Goal: Task Accomplishment & Management: Complete application form

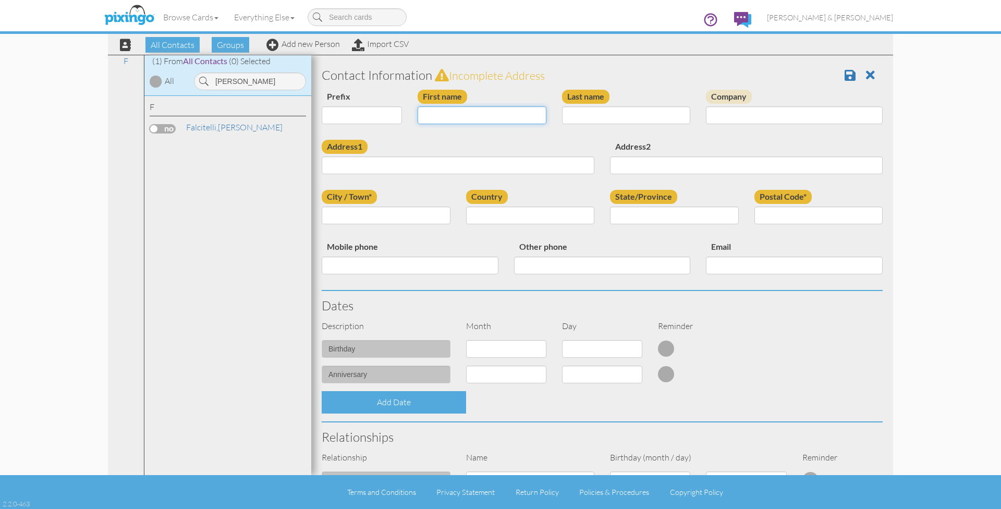
click at [532, 110] on input "First name" at bounding box center [481, 115] width 129 height 18
type input "[PERSON_NAME]"
click at [393, 166] on input "Address1" at bounding box center [458, 165] width 273 height 18
paste input "19452 Asbury Park Detroit, MI 48235 · USA"
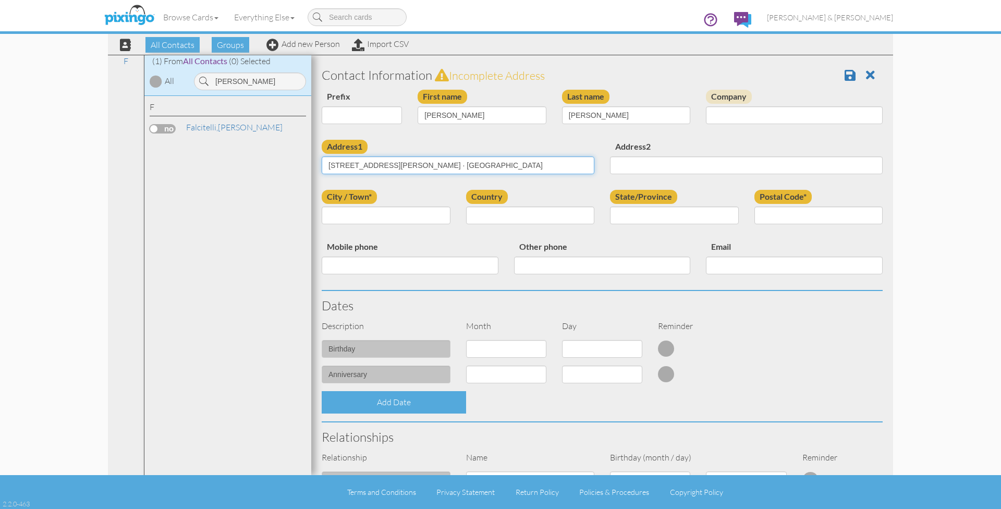
drag, startPoint x: 428, startPoint y: 165, endPoint x: 449, endPoint y: 162, distance: 21.1
click at [449, 162] on input "19452 Asbury Park Detroit, MI 48235 · USA" at bounding box center [458, 165] width 273 height 18
type input "19452 Asbury Park Detroit, MI 48235 · USA"
click at [782, 209] on input "Postal Code*" at bounding box center [818, 215] width 129 height 18
paste input "48235"
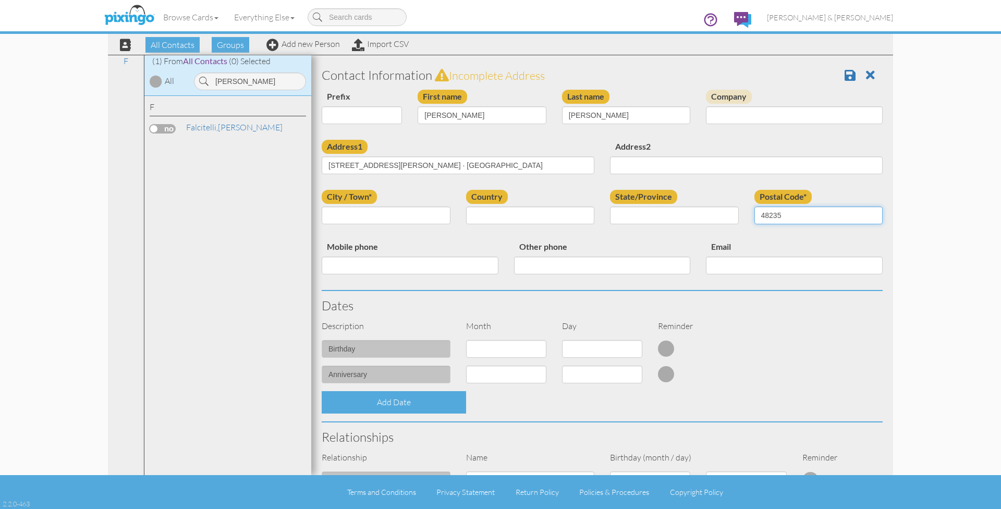
type input "48235"
drag, startPoint x: 392, startPoint y: 163, endPoint x: 414, endPoint y: 163, distance: 21.9
click at [414, 163] on input "19452 Asbury Park Detroit, MI 48235 · USA" at bounding box center [458, 165] width 273 height 18
click at [383, 215] on input "City / Town*" at bounding box center [386, 215] width 129 height 18
paste input "[GEOGRAPHIC_DATA]"
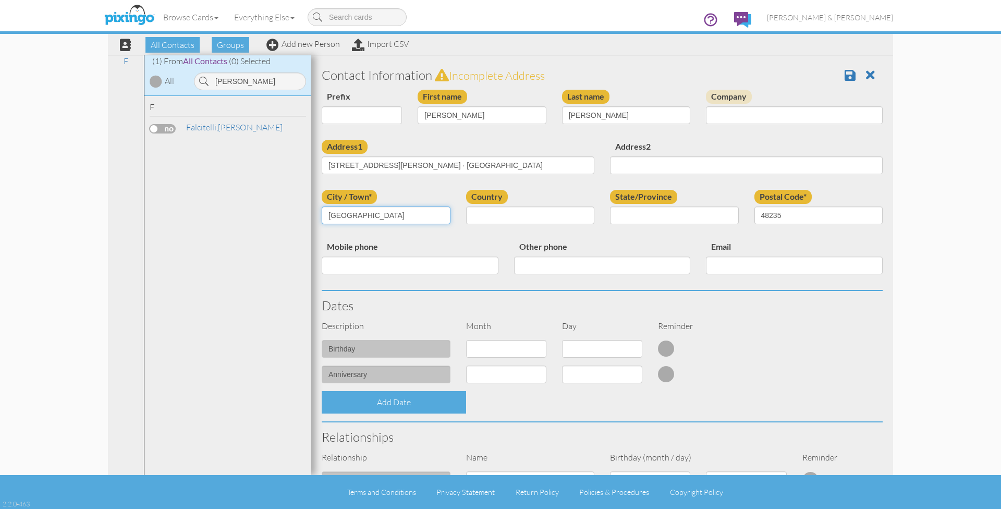
type input "[GEOGRAPHIC_DATA]"
click at [480, 210] on select "United States -------------- Afghanistan Albania Algeria American Samoa Andorra…" at bounding box center [530, 215] width 129 height 18
select select "object:6026"
click at [625, 214] on select "AA (Military) AE (Military) Alabama Alaska American Samoa AP (Military) Arizona…" at bounding box center [674, 215] width 129 height 18
select select "object:6300"
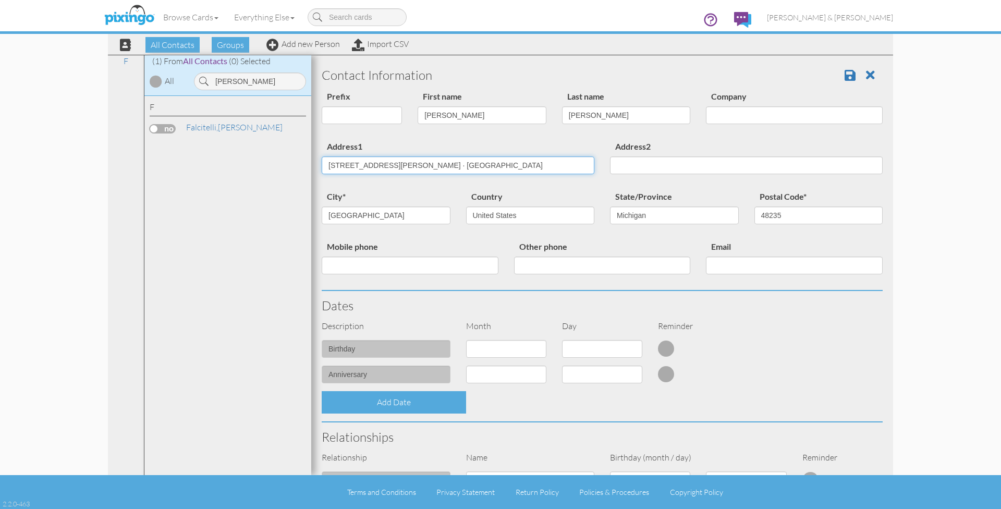
click at [470, 161] on input "19452 Asbury Park Detroit, MI 48235 · USA" at bounding box center [458, 165] width 273 height 18
drag, startPoint x: 473, startPoint y: 162, endPoint x: 390, endPoint y: 165, distance: 83.4
click at [390, 165] on input "19452 Asbury Park Detroit, MI 48235 · USA" at bounding box center [458, 165] width 273 height 18
type input "19452 Asbury Park"
click at [396, 190] on div "city* Detroit" at bounding box center [386, 211] width 144 height 42
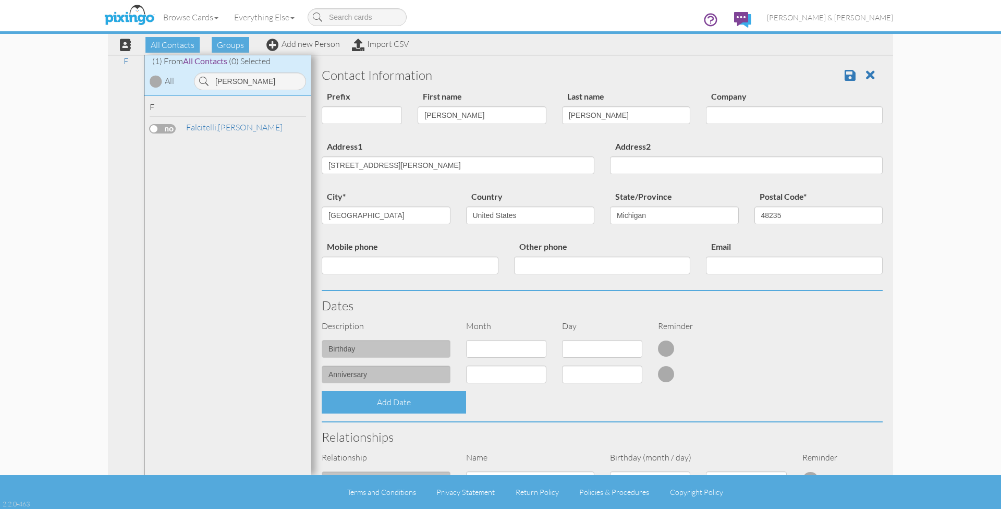
click at [512, 336] on div "Description Month Day Reminder" at bounding box center [602, 330] width 576 height 20
select select "object:6016"
select select "number:5"
click at [756, 299] on h3 "Dates" at bounding box center [602, 306] width 561 height 14
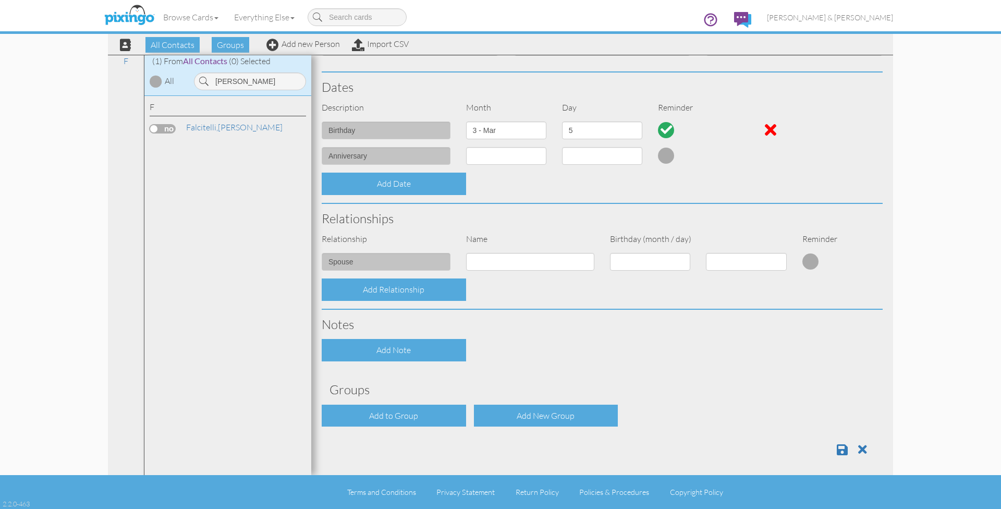
scroll to position [218, 0]
click at [403, 435] on div at bounding box center [602, 445] width 576 height 21
click at [403, 423] on div "Contact Information Prefix Dr. Mr. Mrs. First name Sonia Last name Calvin Compa…" at bounding box center [602, 154] width 561 height 622
click at [398, 410] on div "Add to Group" at bounding box center [394, 416] width 144 height 22
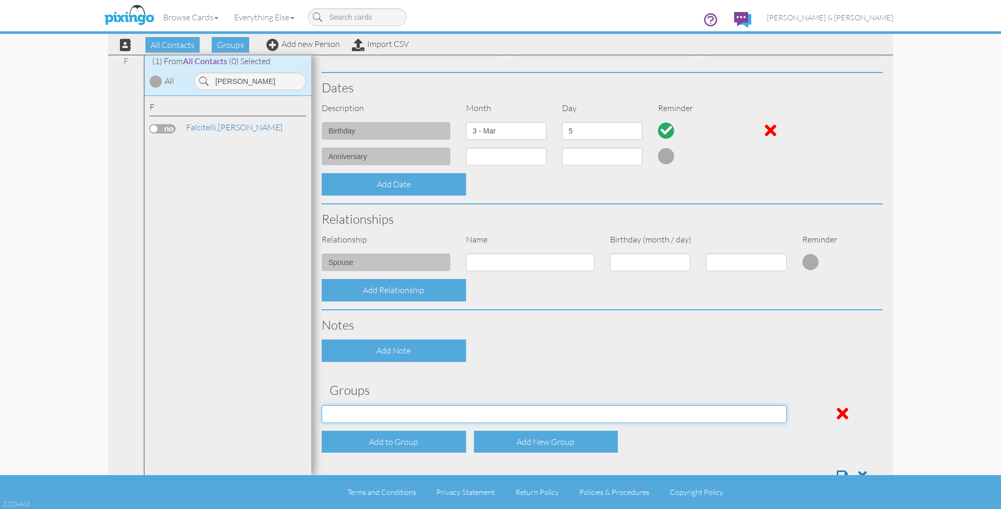
select select "object:6336"
click at [386, 440] on div "Add to Group" at bounding box center [394, 441] width 144 height 22
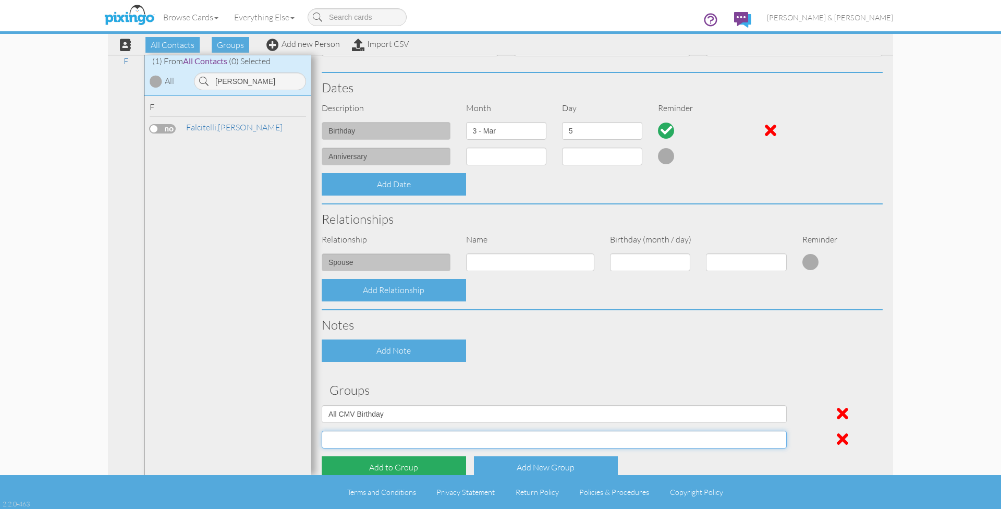
select select "object:6337"
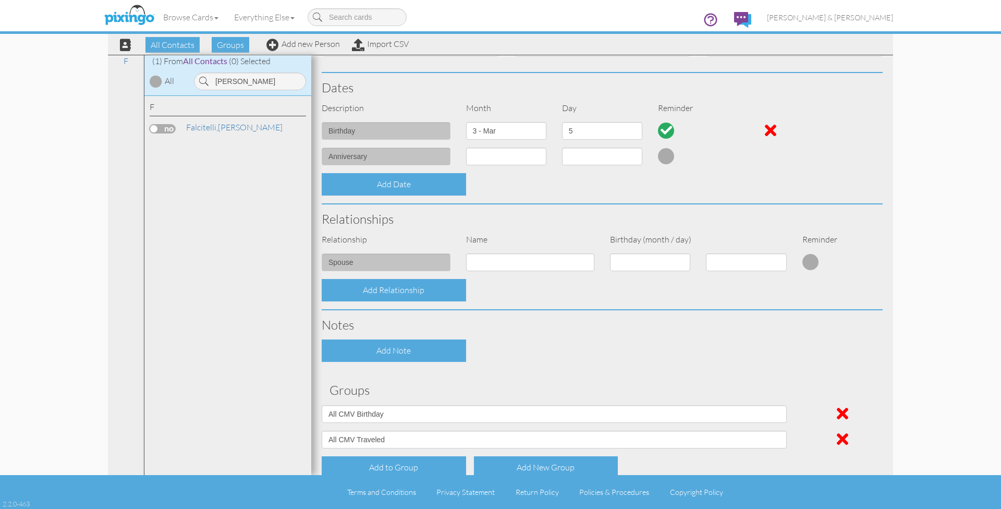
click at [463, 355] on div "Add Note" at bounding box center [394, 350] width 144 height 22
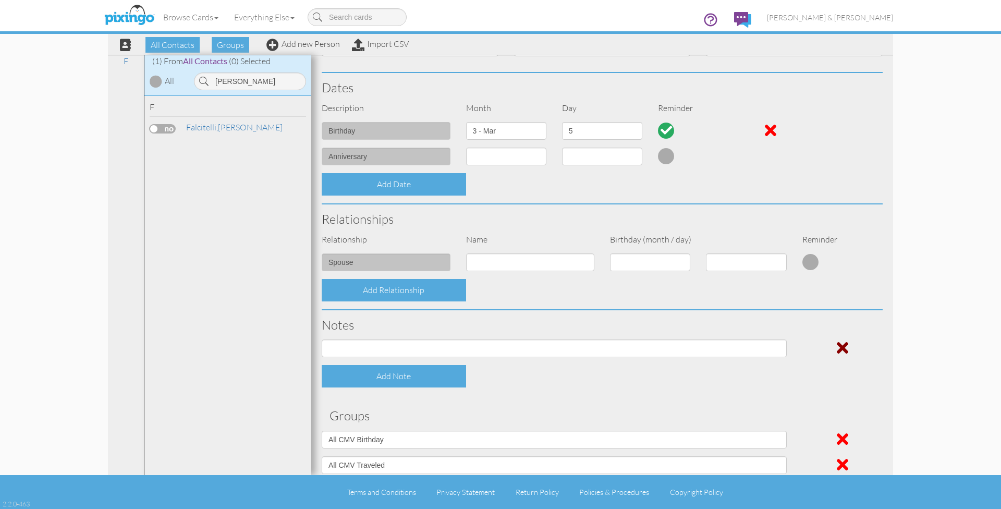
click at [844, 346] on span at bounding box center [841, 347] width 11 height 17
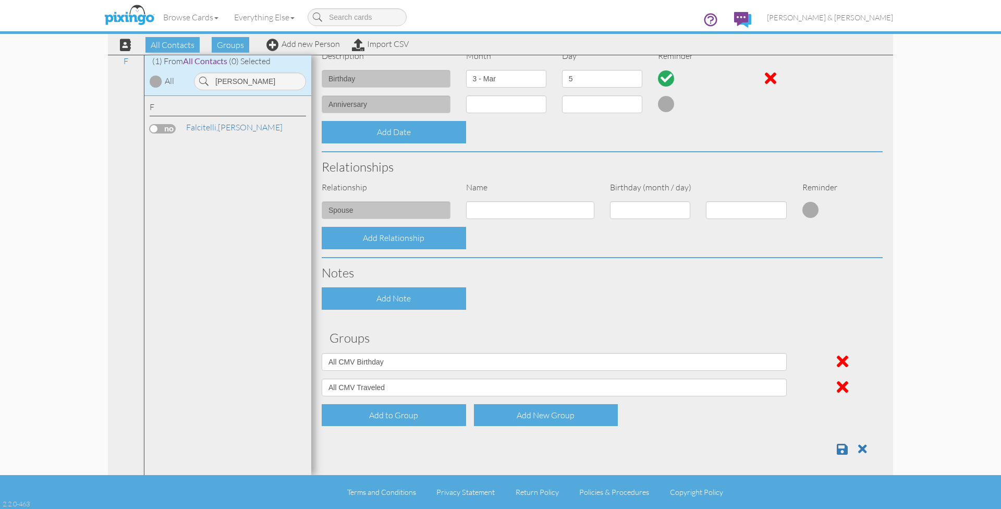
scroll to position [269, 0]
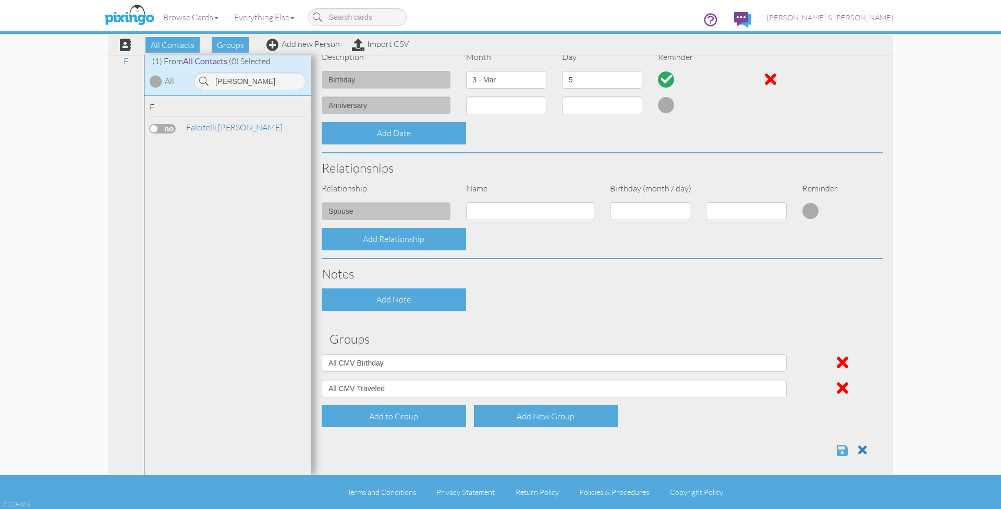
click at [844, 444] on span at bounding box center [841, 450] width 11 height 13
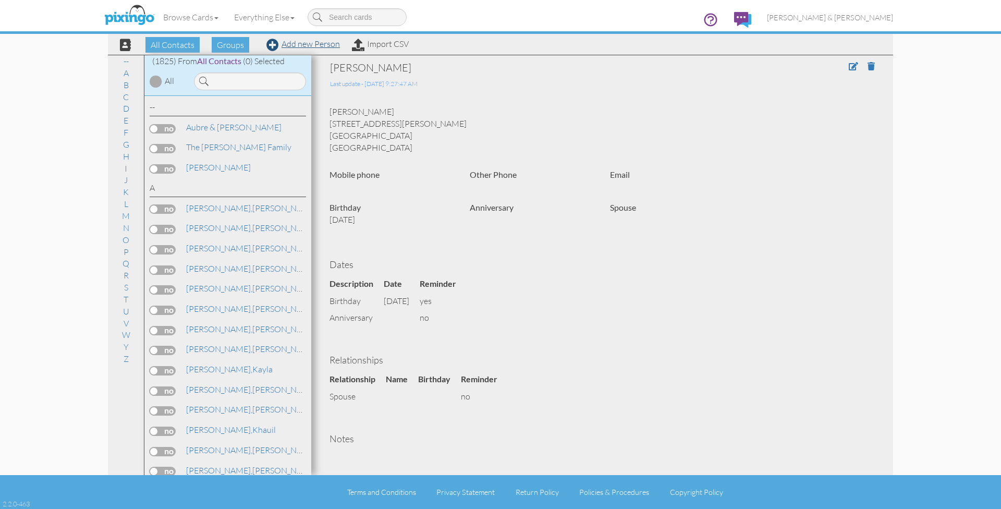
click at [310, 43] on link "Add new Person" at bounding box center [302, 44] width 73 height 10
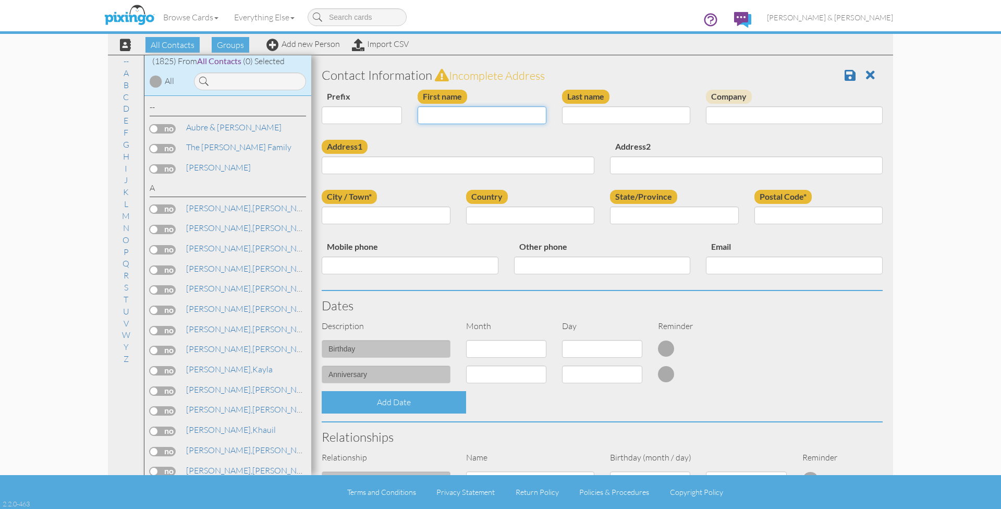
paste input "Sylvia Ruff"
type input "Sylvi"
type input "R"
type input "[PERSON_NAME]"
click at [446, 166] on input "Address1" at bounding box center [458, 165] width 273 height 18
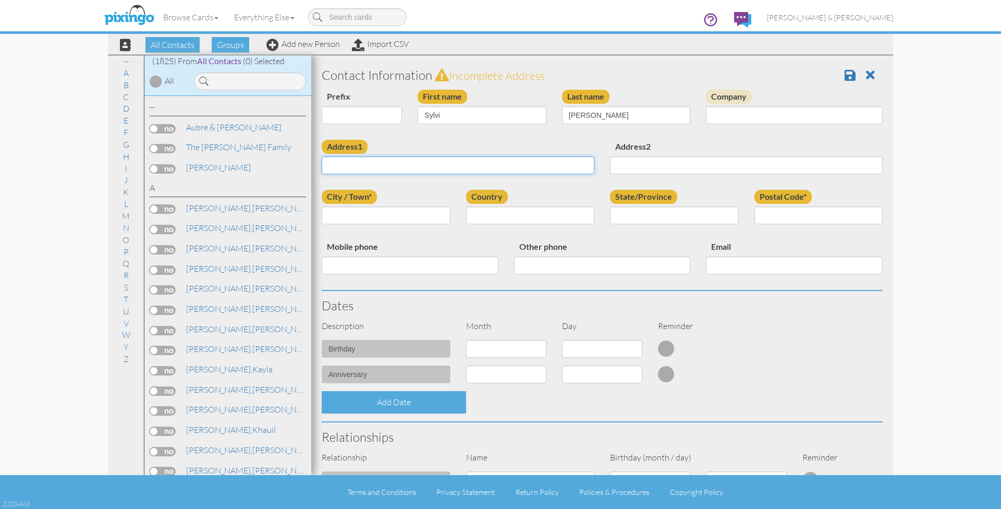
click at [440, 167] on input "Address1" at bounding box center [458, 165] width 273 height 18
paste input "10008 Rutland St. Detroit, Michigan 48227 · USA"
drag, startPoint x: 389, startPoint y: 164, endPoint x: 410, endPoint y: 160, distance: 20.7
click at [410, 160] on input "10008 Rutland St. Detroit, Michigan 48227 · USA" at bounding box center [458, 165] width 273 height 18
type input "10008 Rutland St. , Michigan 48227 · USA"
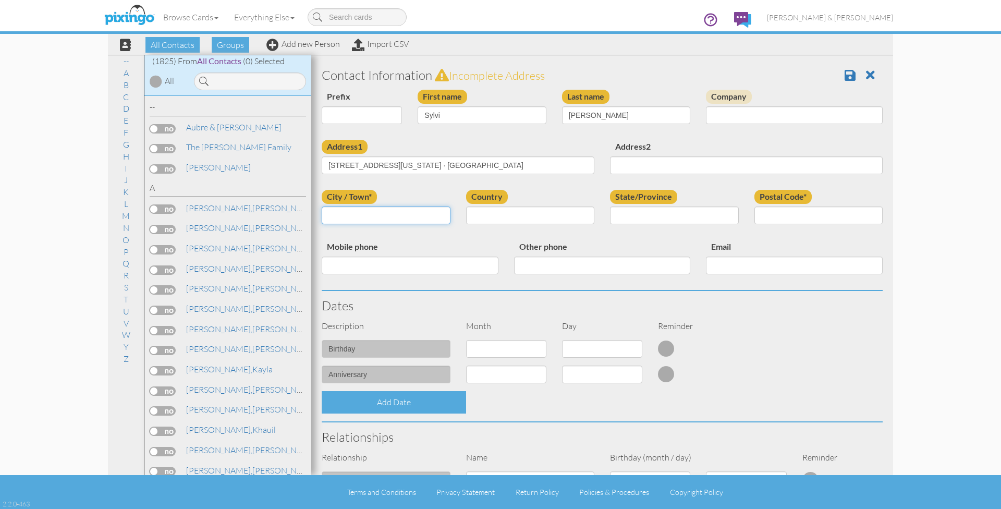
click at [397, 214] on input "City / Town*" at bounding box center [386, 215] width 129 height 18
paste input "[GEOGRAPHIC_DATA]"
type input "[GEOGRAPHIC_DATA]"
drag, startPoint x: 426, startPoint y: 163, endPoint x: 446, endPoint y: 163, distance: 19.8
click at [446, 163] on input "10008 Rutland St. , Michigan 48227 · USA" at bounding box center [458, 165] width 273 height 18
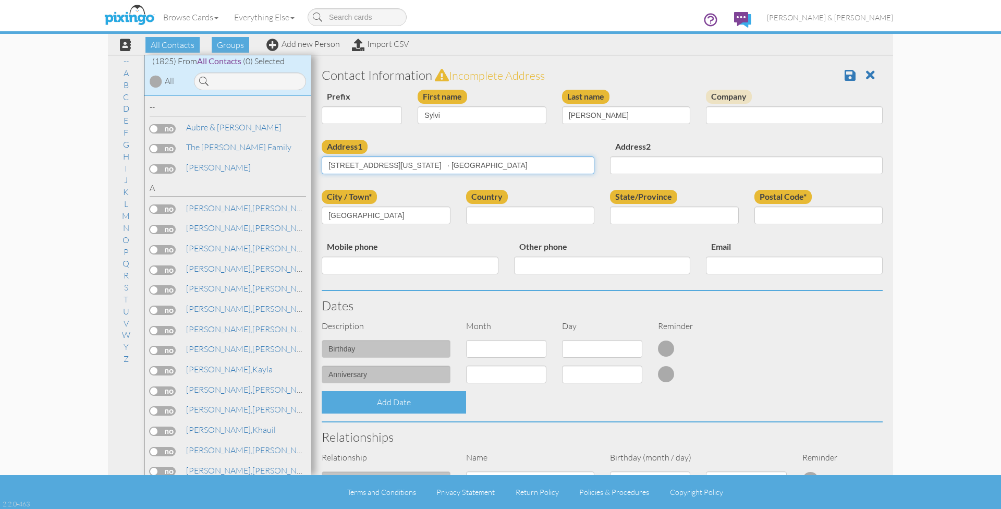
type input "10008 Rutland St. , Michigan · USA"
click at [783, 217] on input "Postal Code*" at bounding box center [818, 215] width 129 height 18
paste input "48227"
type input "48227"
click at [501, 216] on select "United States -------------- Afghanistan Albania Algeria American Samoa Andorra…" at bounding box center [530, 215] width 129 height 18
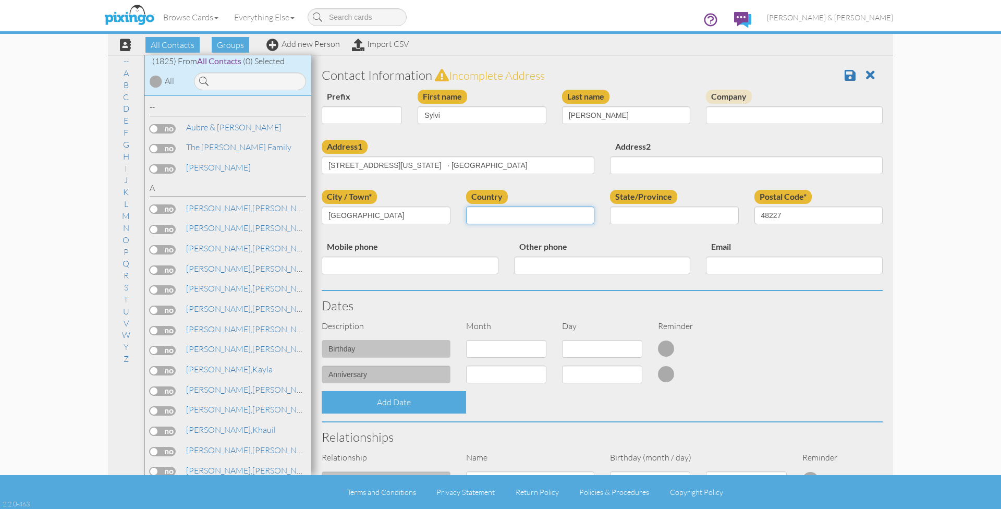
select select "object:5744"
click at [635, 216] on select "AA (Military) AE (Military) Alabama Alaska American Samoa AP (Military) Arizona…" at bounding box center [674, 215] width 129 height 18
select select "object:6018"
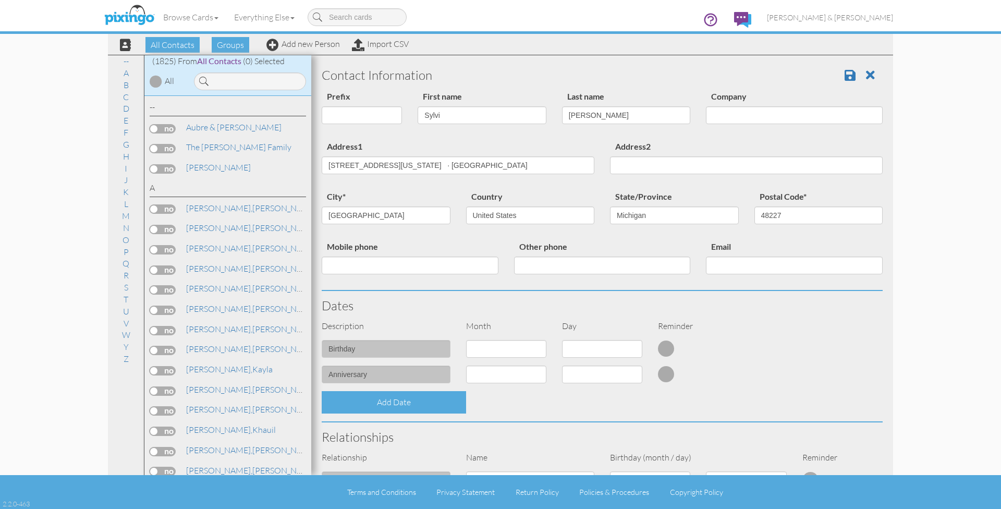
click at [566, 187] on div "Address1 10008 Rutland St. , Michigan · USA Address2" at bounding box center [602, 165] width 576 height 50
click at [457, 169] on input "10008 Rutland St. , Michigan · USA" at bounding box center [458, 165] width 273 height 18
drag, startPoint x: 457, startPoint y: 166, endPoint x: 385, endPoint y: 167, distance: 71.9
click at [385, 167] on input "10008 Rutland St. , Michigan · USA" at bounding box center [458, 165] width 273 height 18
type input "[STREET_ADDRESS]"
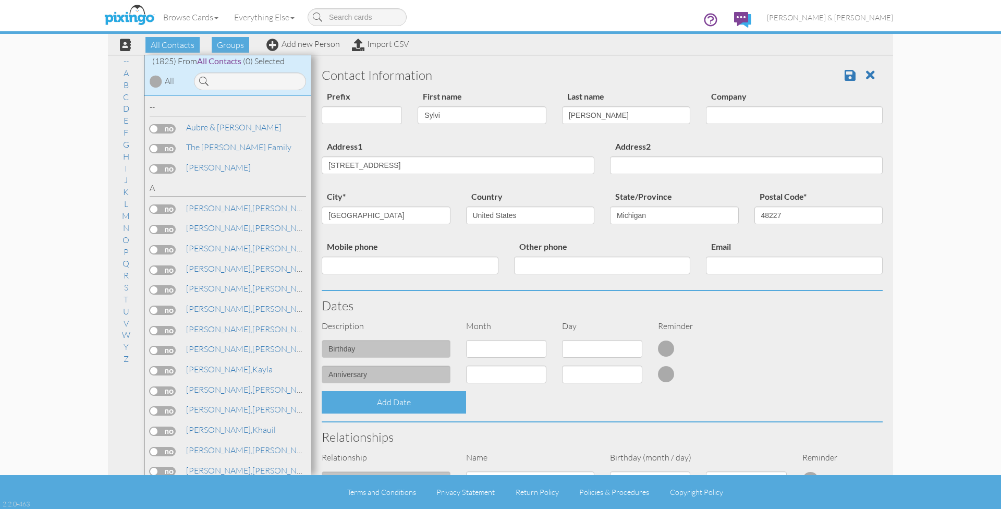
click at [405, 186] on div "Address1 10008 Rutland St Address2" at bounding box center [602, 165] width 576 height 50
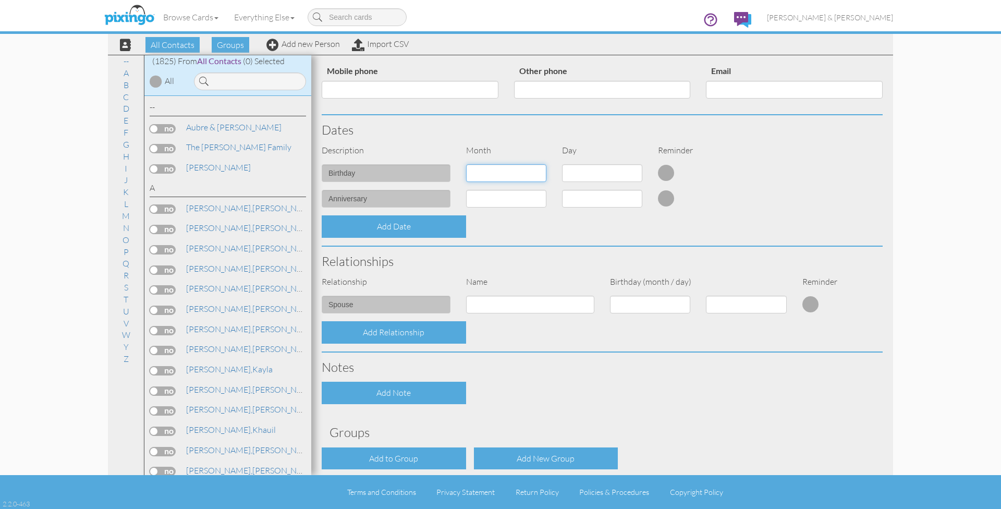
select select "object:5736"
click at [580, 174] on select "1 2 3 4 5 6 7 8 9 10 11 12 13 14 15 16 17 18 19 20 21 22 23 24 25 26 27 28 29 3…" at bounding box center [602, 173] width 80 height 18
select select "number:22"
click at [606, 233] on div "Add Date" at bounding box center [602, 226] width 576 height 22
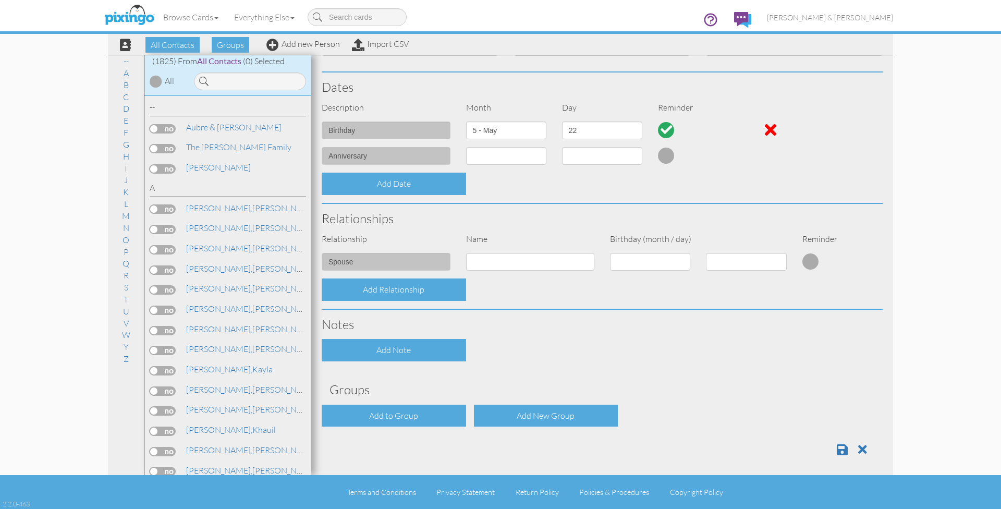
scroll to position [218, 0]
click at [399, 415] on div "Add to Group" at bounding box center [394, 416] width 144 height 22
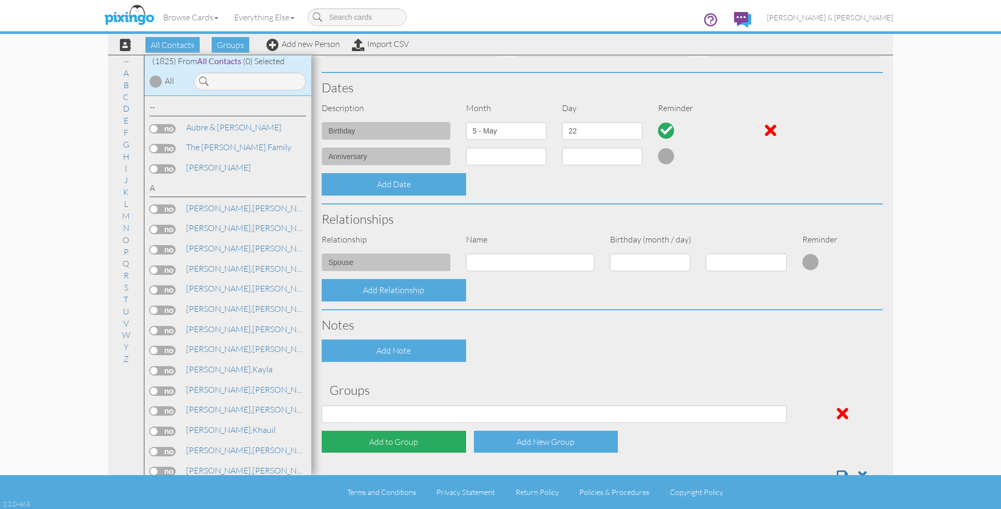
click at [398, 436] on div "Add to Group" at bounding box center [394, 441] width 144 height 22
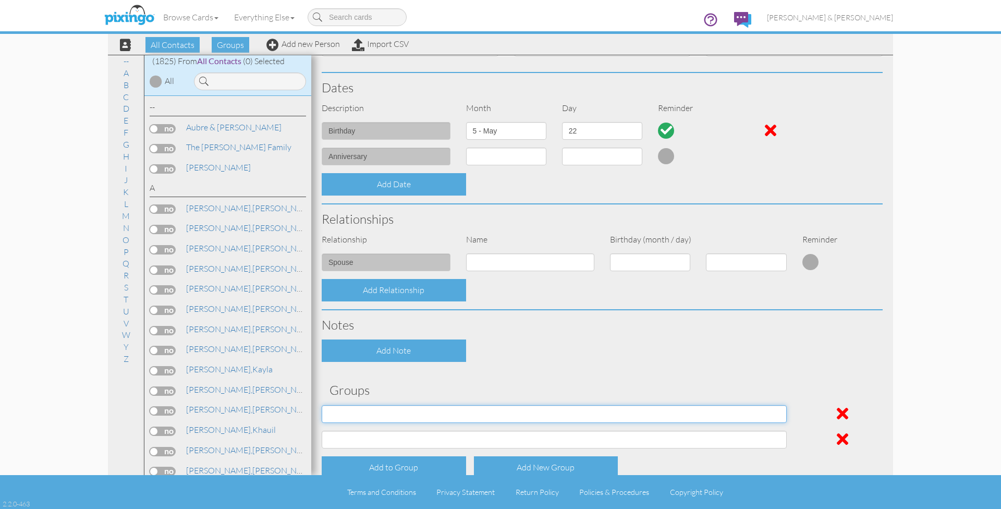
select select "object:6054"
select select "object:6055"
drag, startPoint x: 462, startPoint y: 372, endPoint x: 426, endPoint y: 390, distance: 40.6
click at [462, 372] on div "Contact Information Prefix Dr. Mr. Mrs. First name Sylvi Last name Ruff Company…" at bounding box center [602, 179] width 561 height 673
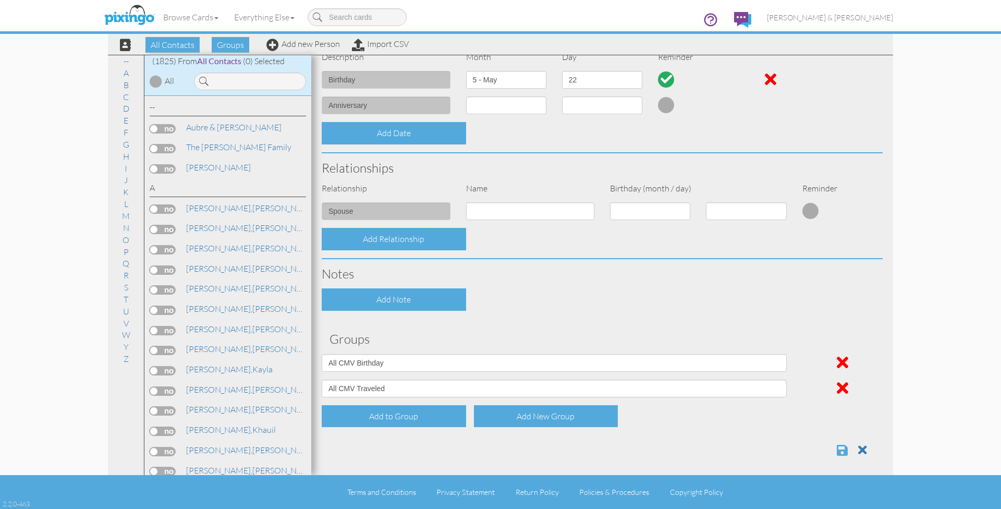
click at [841, 445] on span at bounding box center [841, 450] width 11 height 13
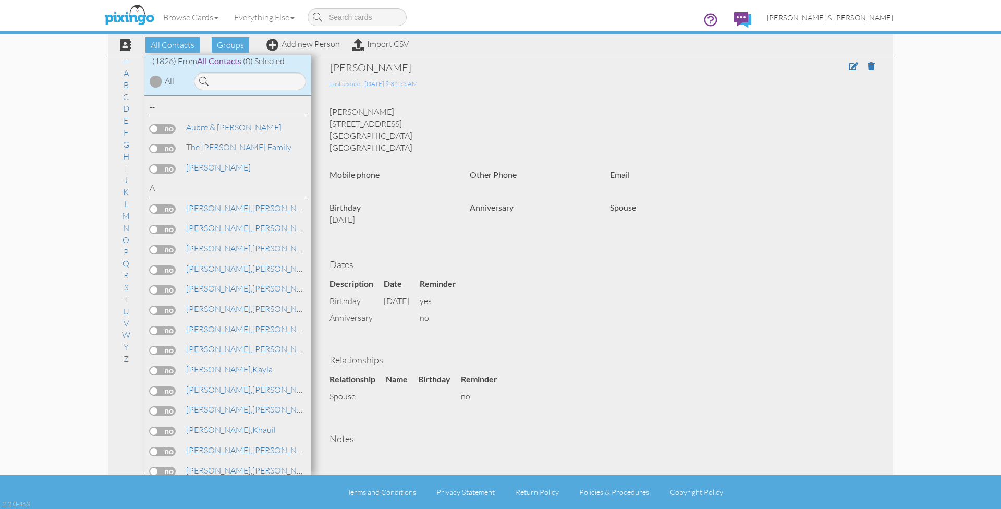
click at [844, 19] on span "[PERSON_NAME] & [PERSON_NAME]" at bounding box center [830, 17] width 126 height 9
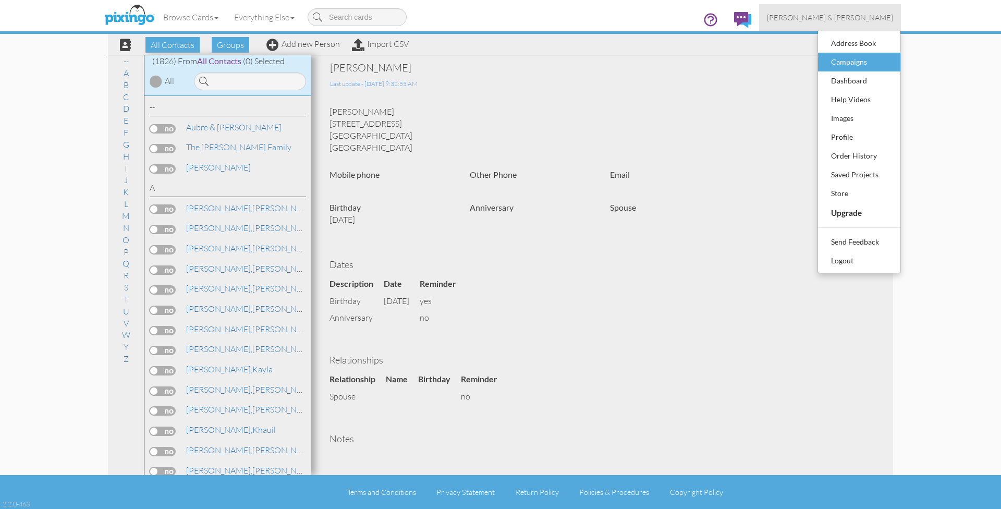
click at [846, 63] on div "Campaigns" at bounding box center [858, 62] width 61 height 16
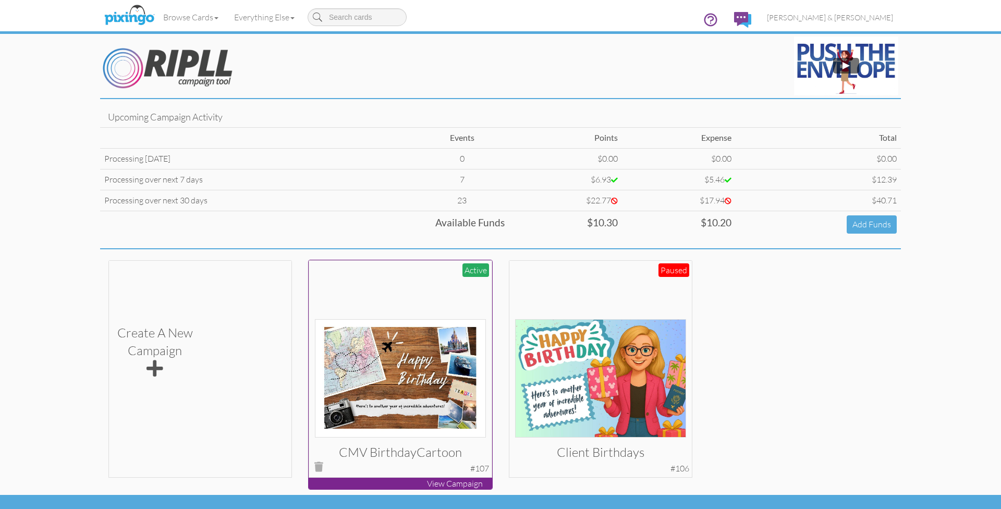
click at [434, 292] on div at bounding box center [400, 351] width 171 height 171
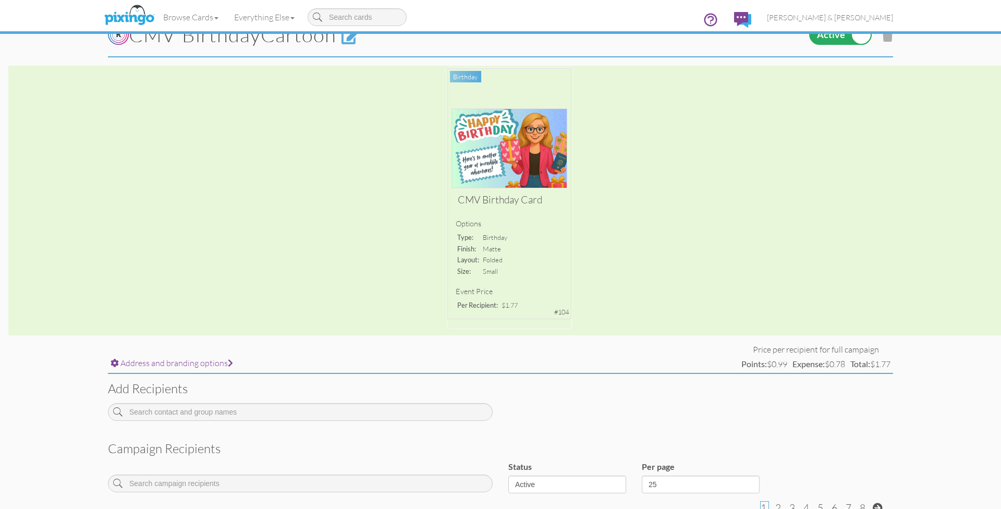
scroll to position [44, 0]
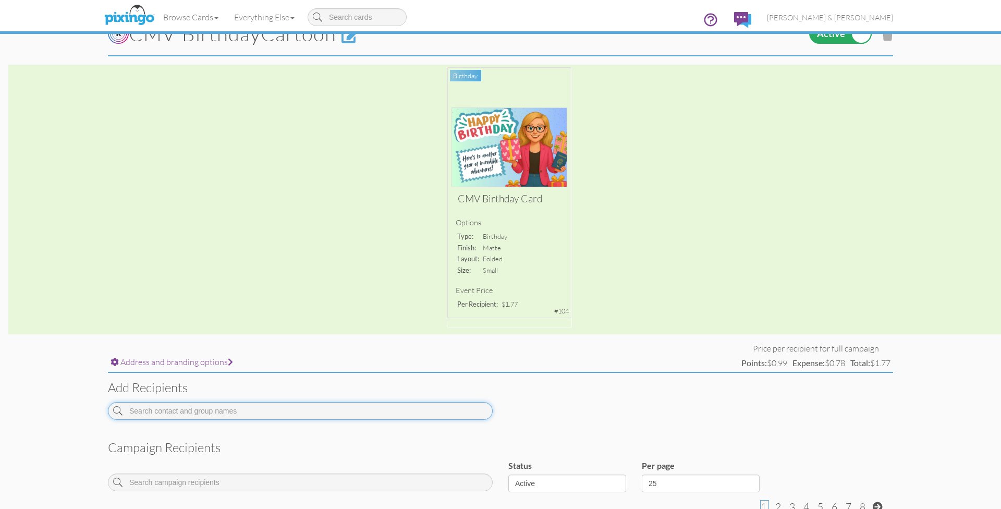
click at [417, 409] on input at bounding box center [300, 411] width 385 height 18
type input "f"
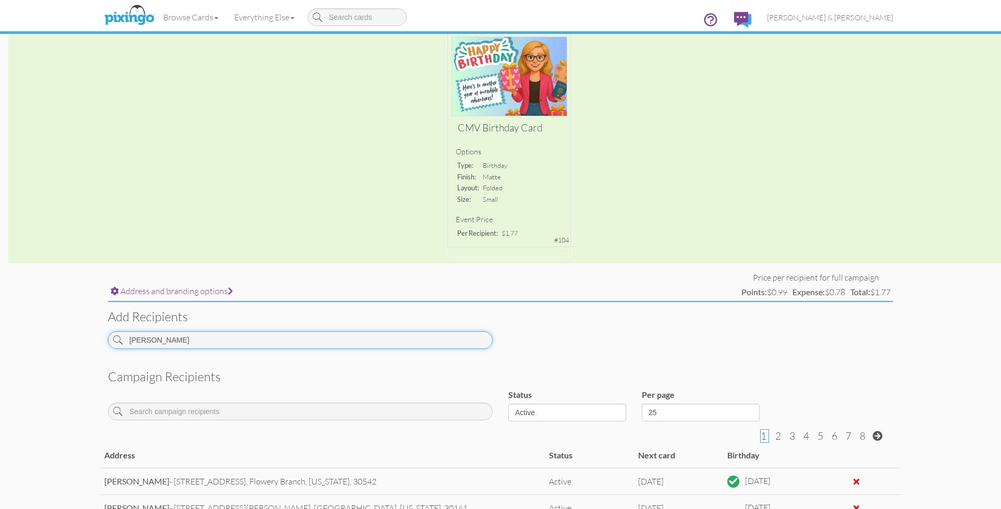
scroll to position [117, 0]
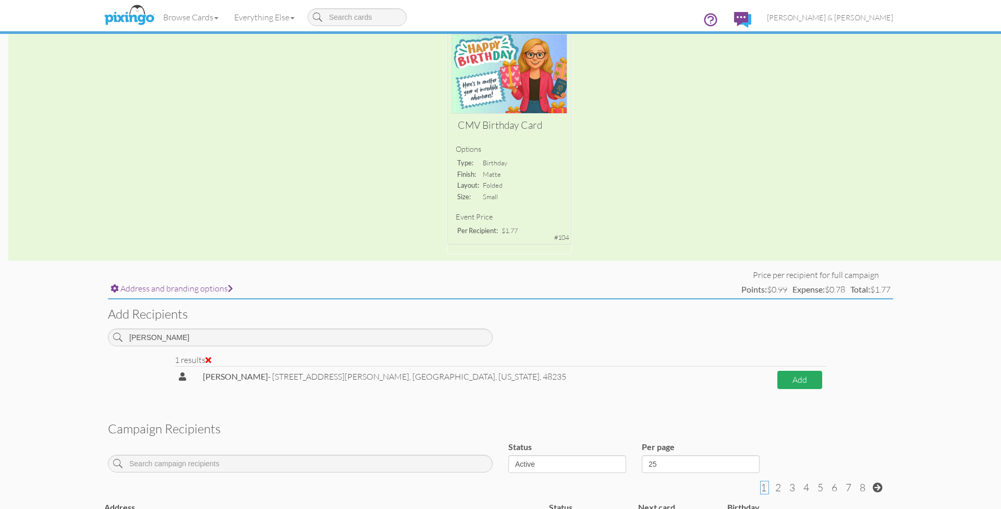
click at [784, 379] on button "Add" at bounding box center [799, 380] width 45 height 18
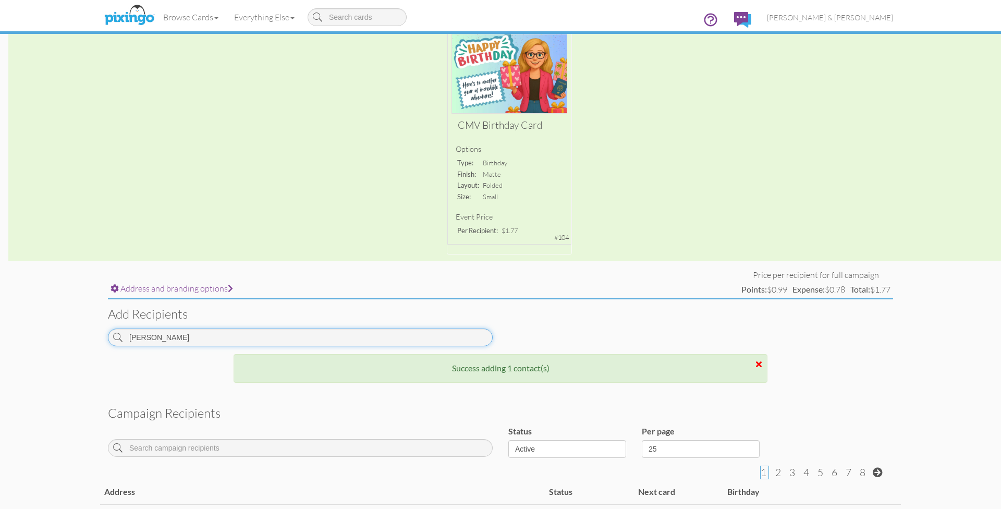
click at [279, 335] on input "[PERSON_NAME]" at bounding box center [300, 337] width 385 height 18
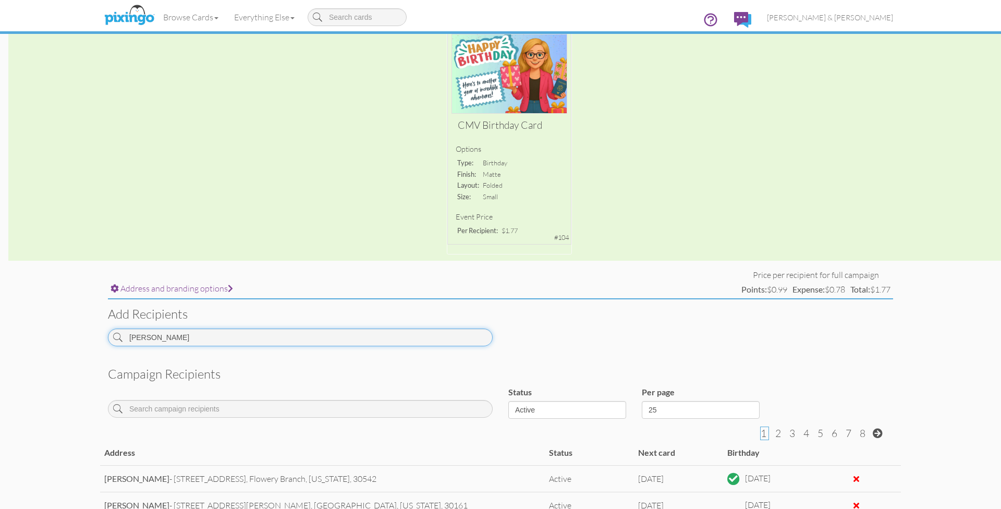
click at [140, 328] on input "[PERSON_NAME]" at bounding box center [300, 337] width 385 height 18
click at [140, 330] on input "[PERSON_NAME]" at bounding box center [300, 337] width 385 height 18
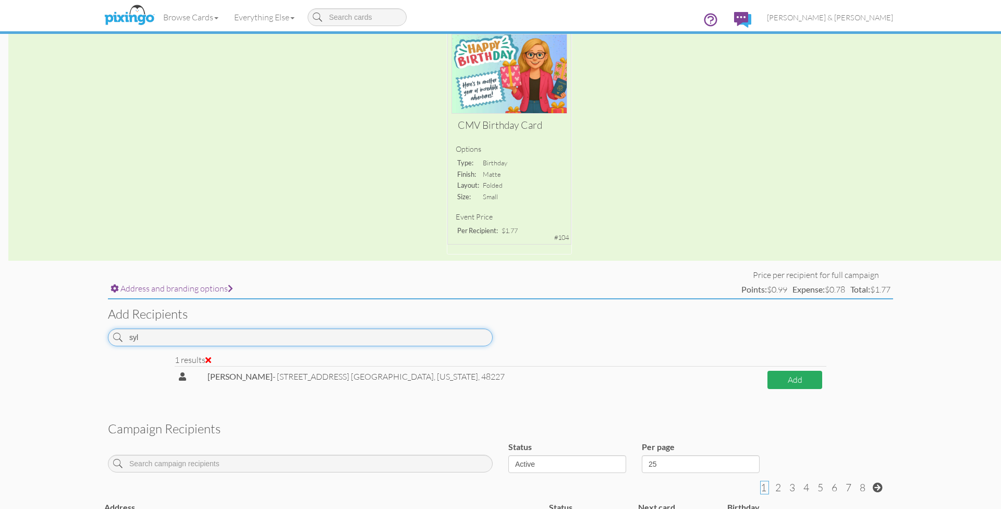
type input "syl"
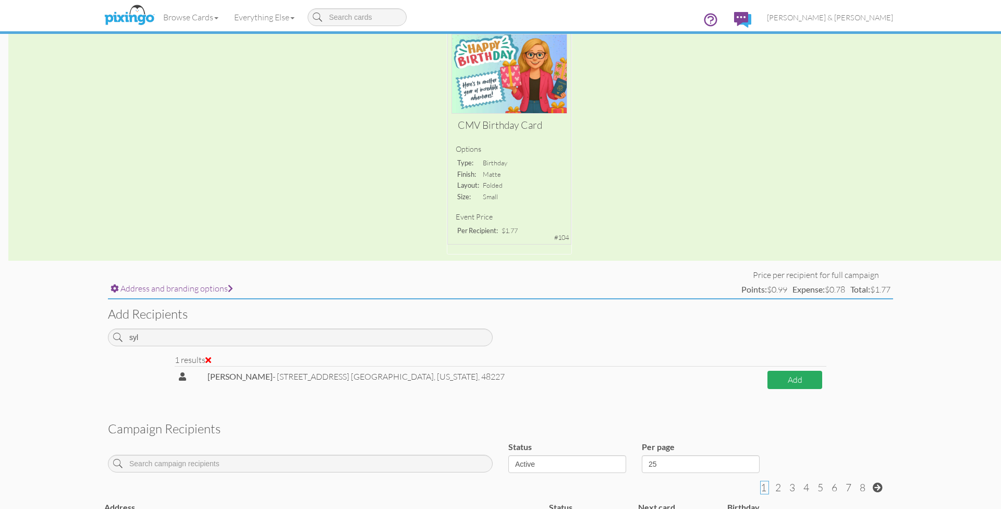
click at [770, 371] on button "Add" at bounding box center [794, 380] width 55 height 18
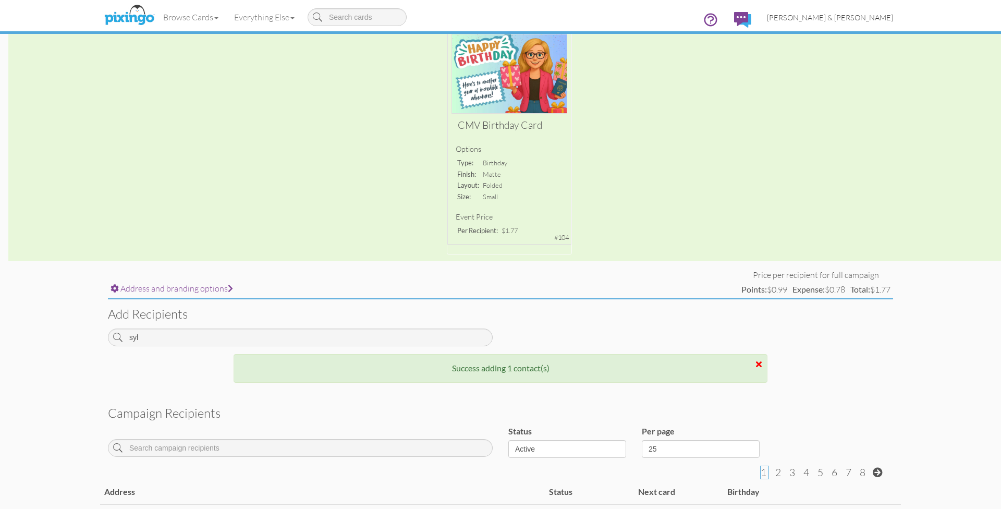
click at [867, 15] on span "[PERSON_NAME] & [PERSON_NAME]" at bounding box center [830, 17] width 126 height 9
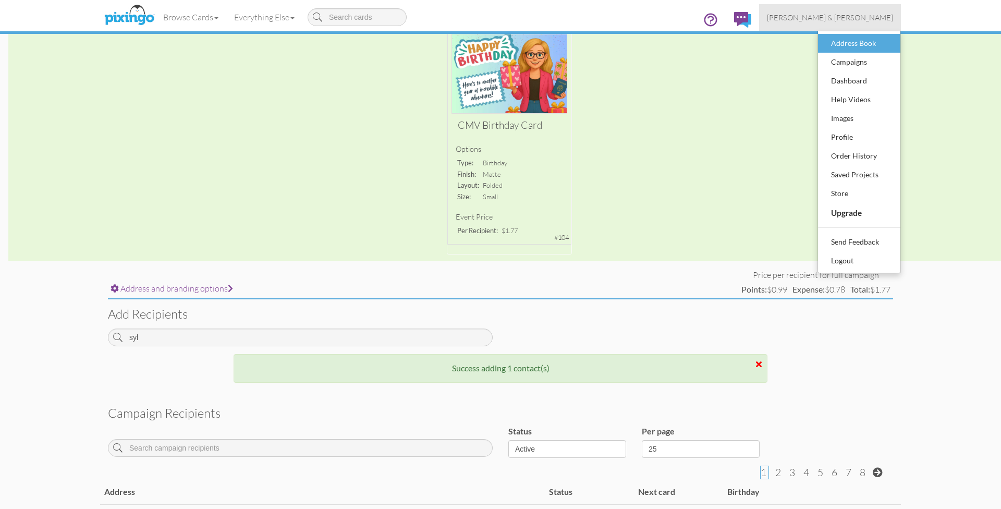
click at [852, 44] on div "Address Book" at bounding box center [858, 43] width 61 height 16
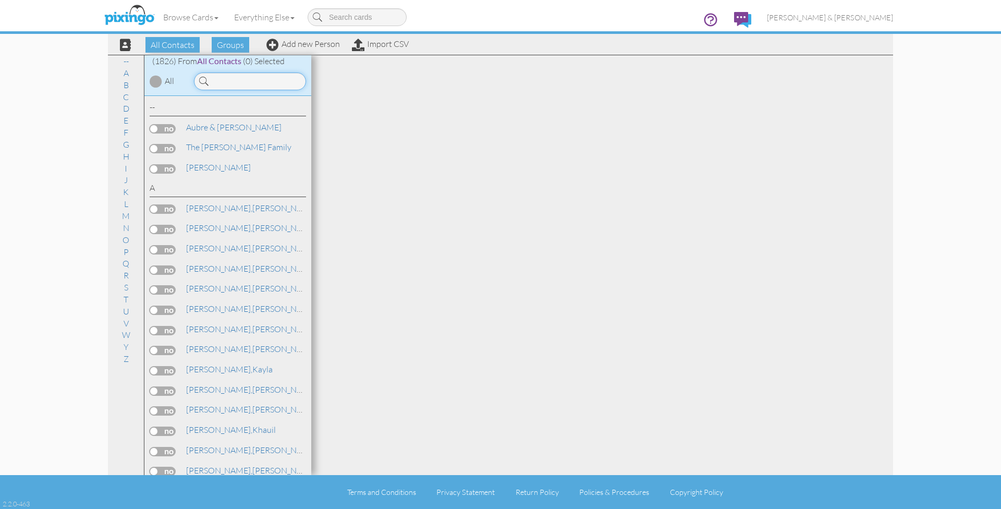
click at [250, 83] on input at bounding box center [250, 81] width 112 height 18
click at [270, 81] on input at bounding box center [250, 81] width 112 height 18
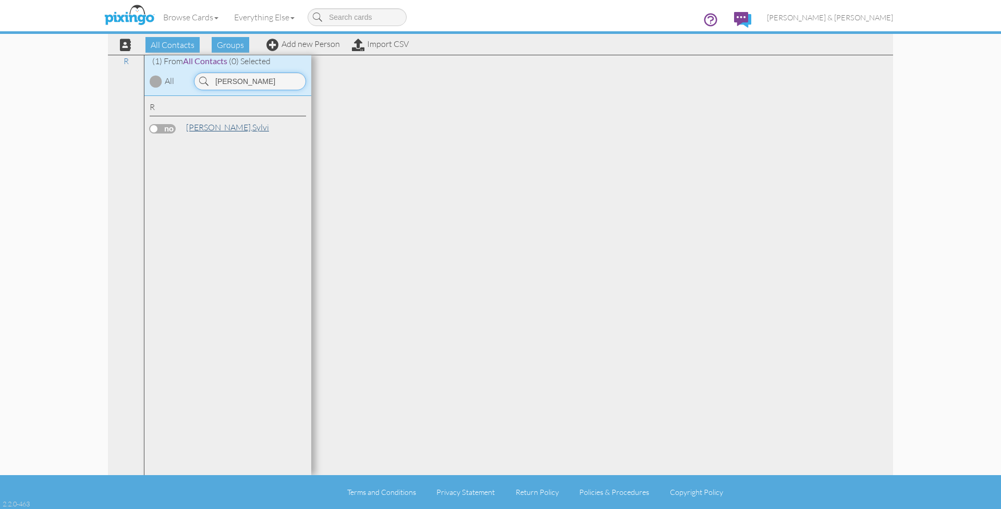
type input "[PERSON_NAME]"
click at [206, 128] on link "[PERSON_NAME]" at bounding box center [227, 127] width 85 height 13
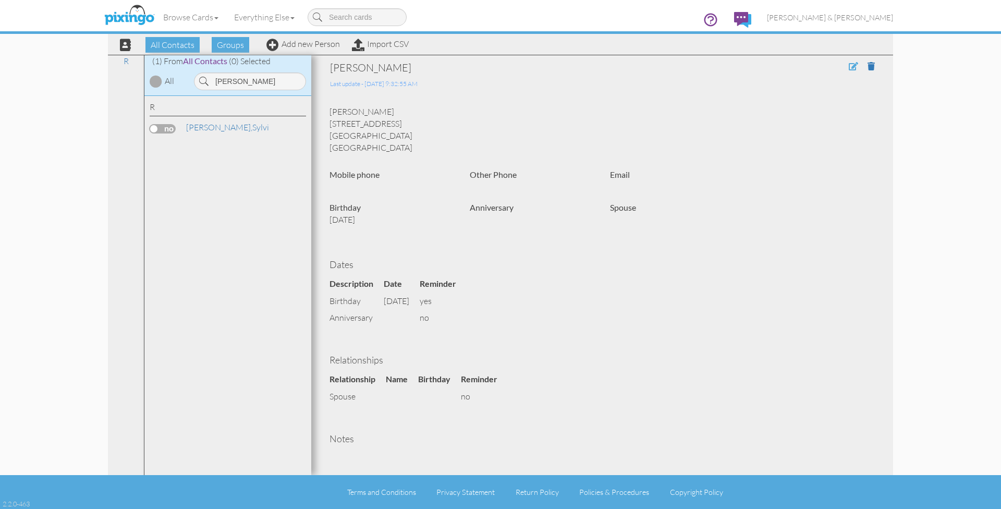
click at [851, 67] on span at bounding box center [852, 66] width 9 height 8
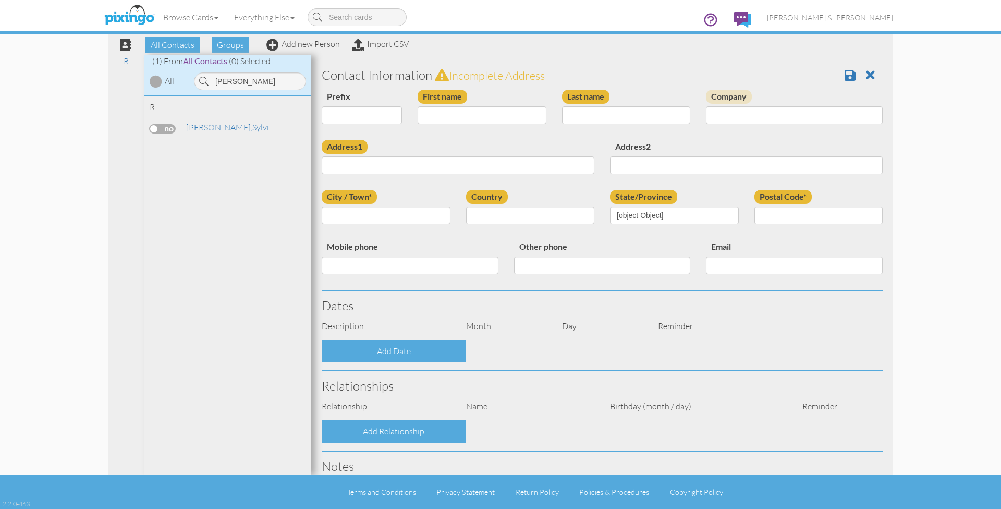
type input "Sylvi"
type input "[PERSON_NAME]"
type input "[STREET_ADDRESS]"
type input "[GEOGRAPHIC_DATA]"
type input "48227"
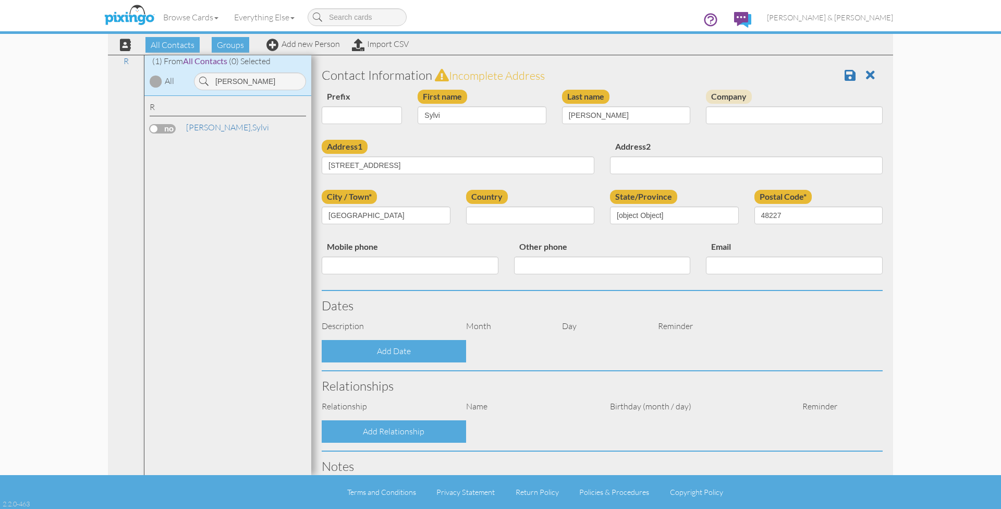
select select "object:13346"
select select "object:13591"
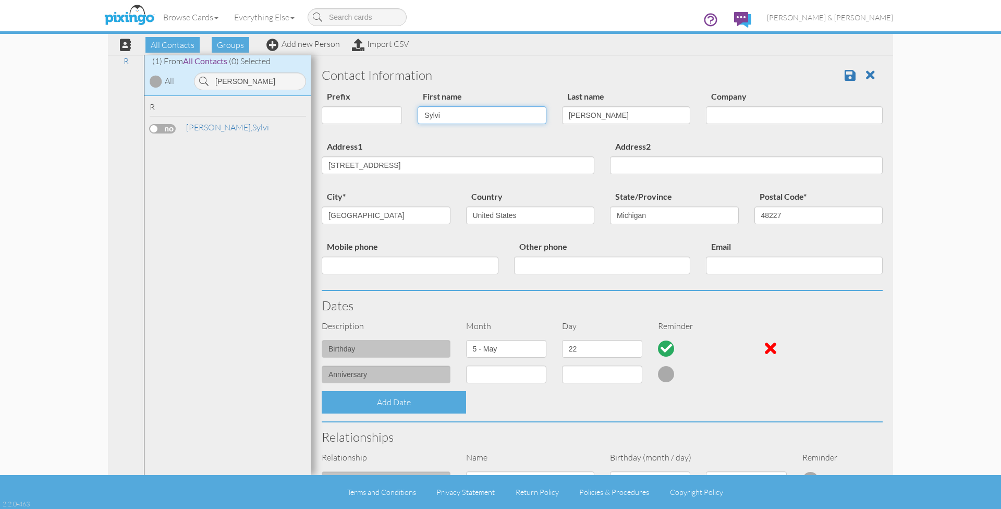
click at [450, 116] on input "Sylvi" at bounding box center [481, 115] width 129 height 18
type input "[PERSON_NAME]"
click at [848, 73] on span at bounding box center [849, 75] width 11 height 13
